Goal: Check status: Check status

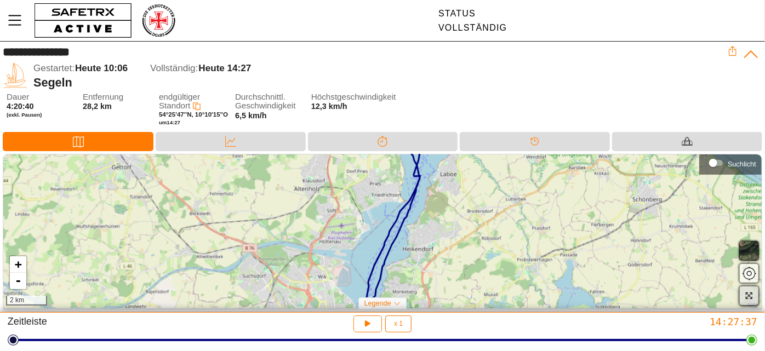
click at [747, 301] on span "button" at bounding box center [748, 295] width 13 height 13
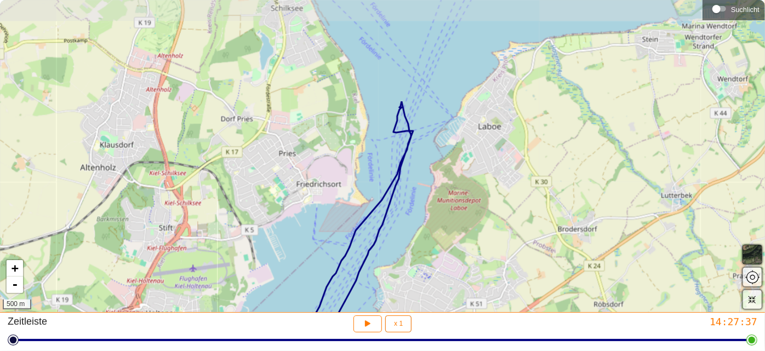
drag, startPoint x: 418, startPoint y: 192, endPoint x: 419, endPoint y: 253, distance: 61.4
click at [419, 253] on div "+ - 500 m" at bounding box center [382, 156] width 765 height 312
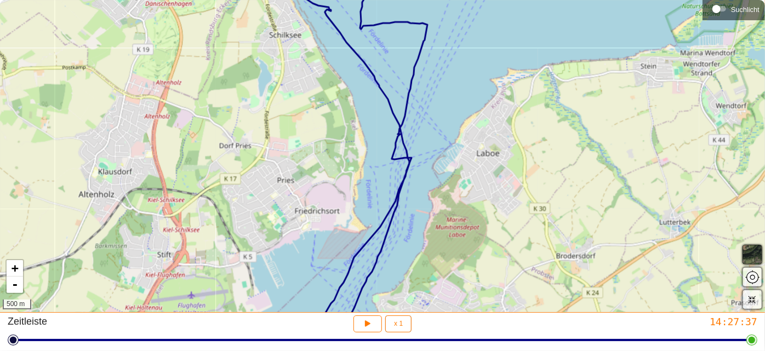
drag, startPoint x: 426, startPoint y: 195, endPoint x: 423, endPoint y: 231, distance: 35.7
click at [424, 230] on div "+ - 500 m" at bounding box center [382, 156] width 765 height 312
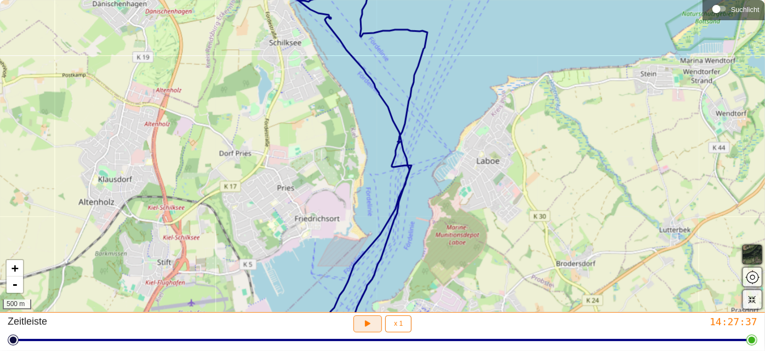
click at [374, 320] on button "button" at bounding box center [367, 324] width 29 height 17
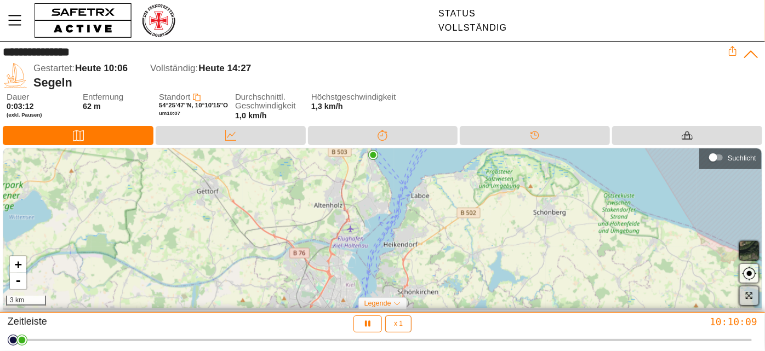
click at [749, 302] on span "button" at bounding box center [748, 295] width 13 height 13
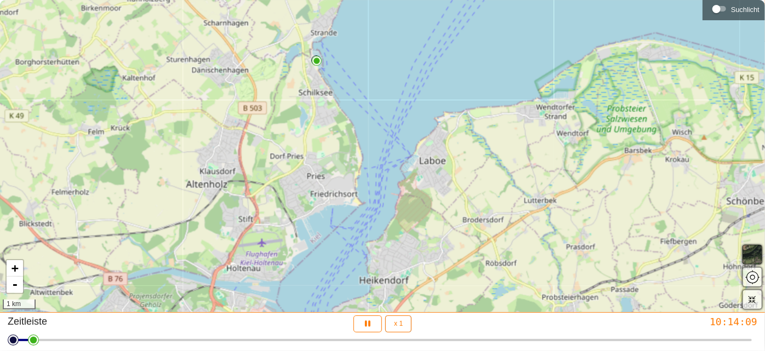
drag, startPoint x: 472, startPoint y: 181, endPoint x: 473, endPoint y: 278, distance: 97.5
click at [473, 278] on div "+ - 1 km" at bounding box center [382, 156] width 765 height 312
click at [401, 326] on font "x 1" at bounding box center [398, 324] width 9 height 8
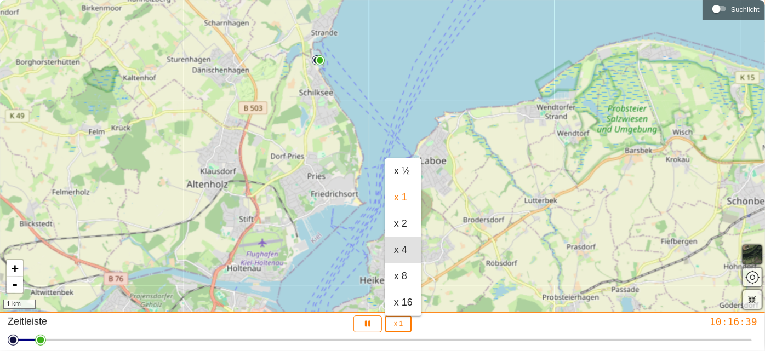
click at [403, 250] on font "x 4" at bounding box center [400, 249] width 13 height 11
type input "4"
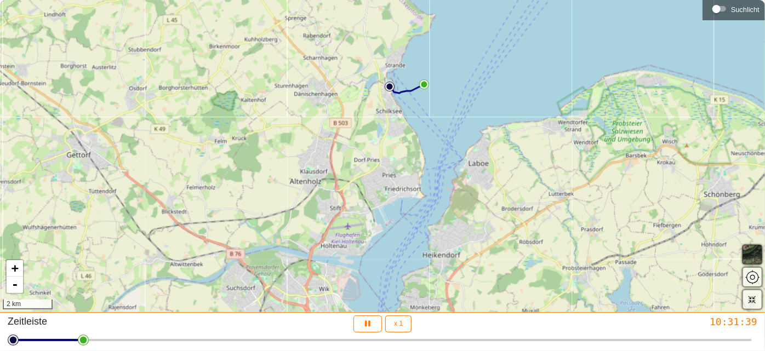
click at [609, 153] on div "+ - 2 km" at bounding box center [382, 156] width 765 height 312
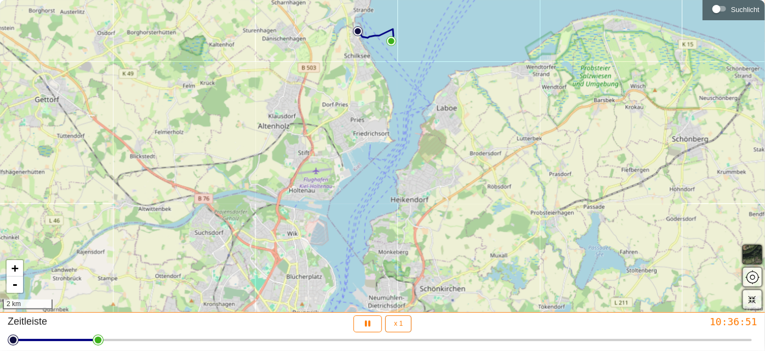
drag, startPoint x: 600, startPoint y: 173, endPoint x: 569, endPoint y: 118, distance: 63.3
click at [569, 118] on div "+ - 2 km" at bounding box center [382, 156] width 765 height 312
